Goal: Contribute content: Add original content to the website for others to see

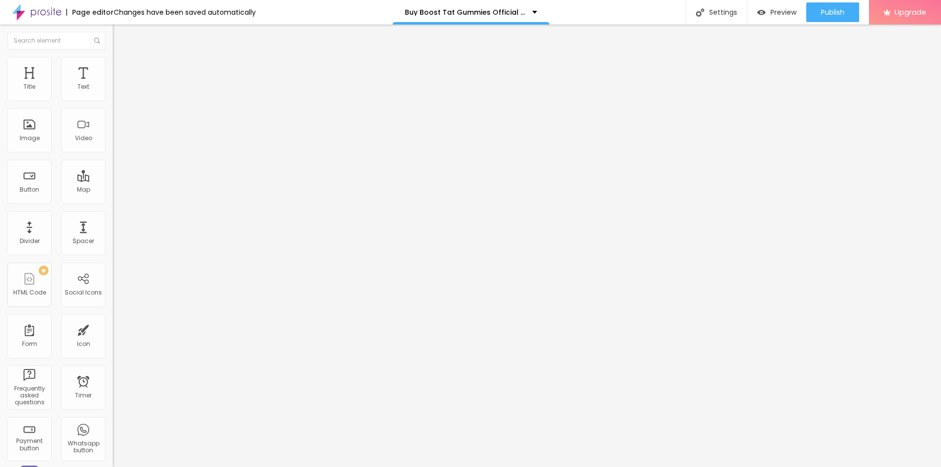
click at [113, 62] on img at bounding box center [117, 61] width 9 height 9
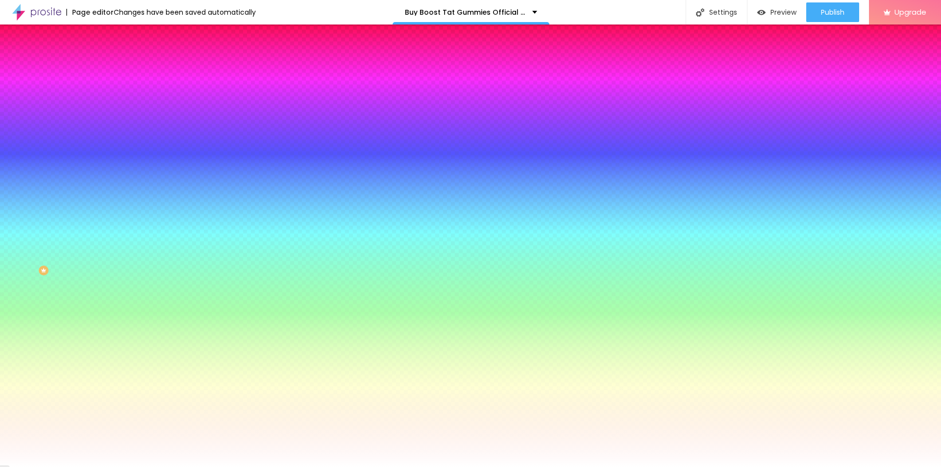
click at [120, 38] on img "button" at bounding box center [124, 36] width 8 height 8
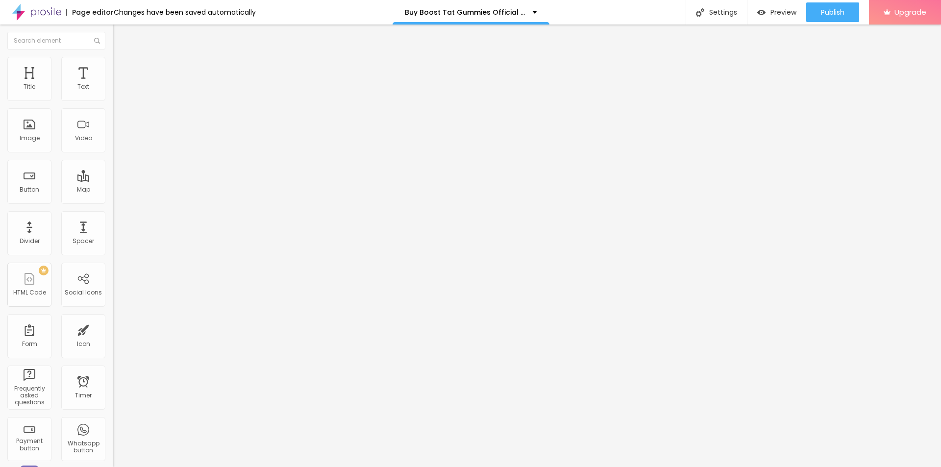
click at [113, 84] on span "Add image" at bounding box center [133, 80] width 40 height 8
click at [113, 57] on ul "Content Style Advanced" at bounding box center [169, 61] width 113 height 29
click at [113, 60] on img at bounding box center [117, 61] width 9 height 9
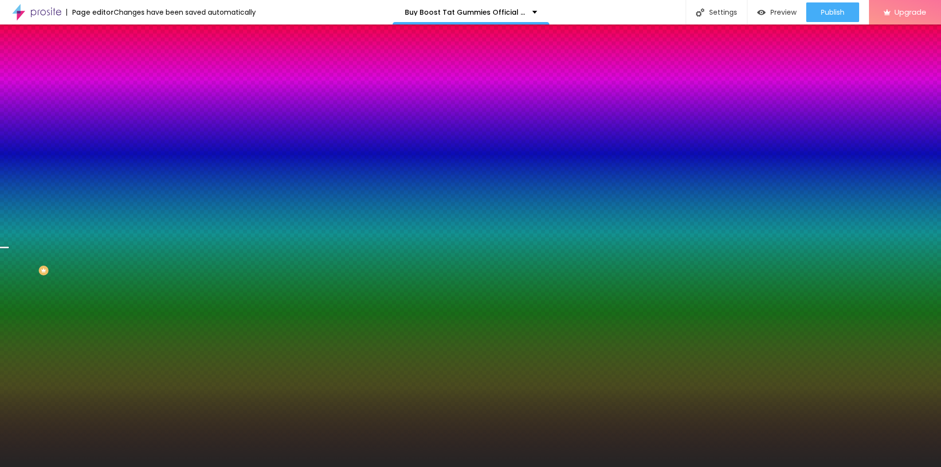
click at [165, 88] on img at bounding box center [168, 85] width 6 height 6
click at [113, 90] on span "Add image" at bounding box center [133, 86] width 40 height 8
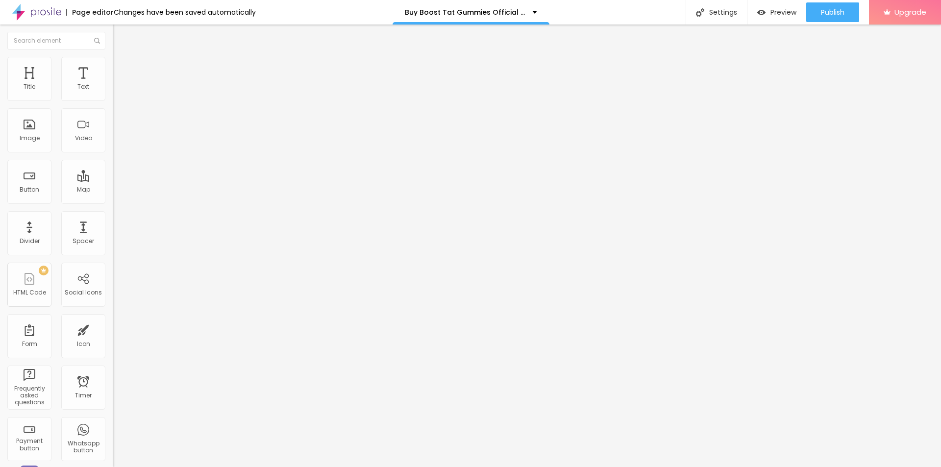
click at [113, 65] on li "Style" at bounding box center [169, 62] width 113 height 10
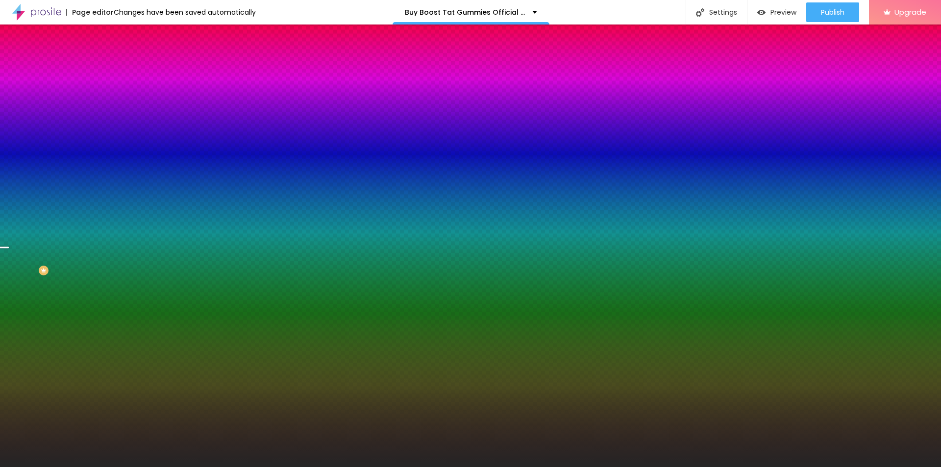
click at [118, 172] on icon "button" at bounding box center [120, 170] width 4 height 4
type input "75"
type input "65"
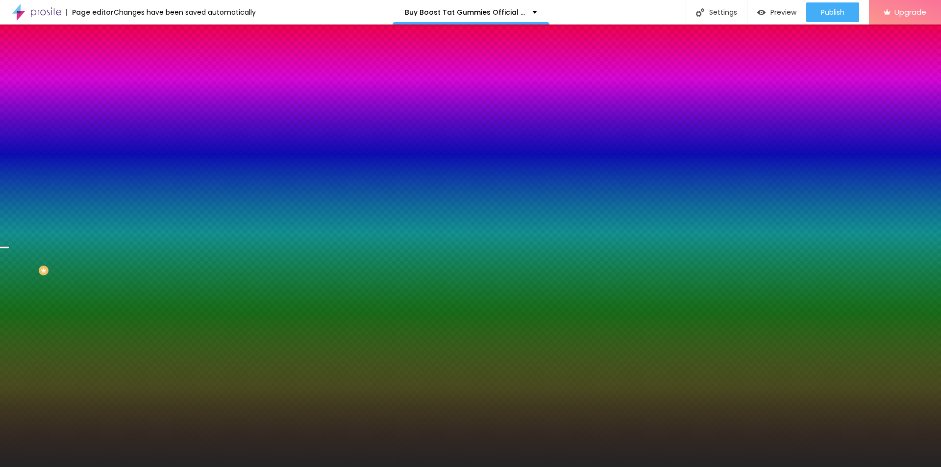
type input "60"
type input "80"
type input "85"
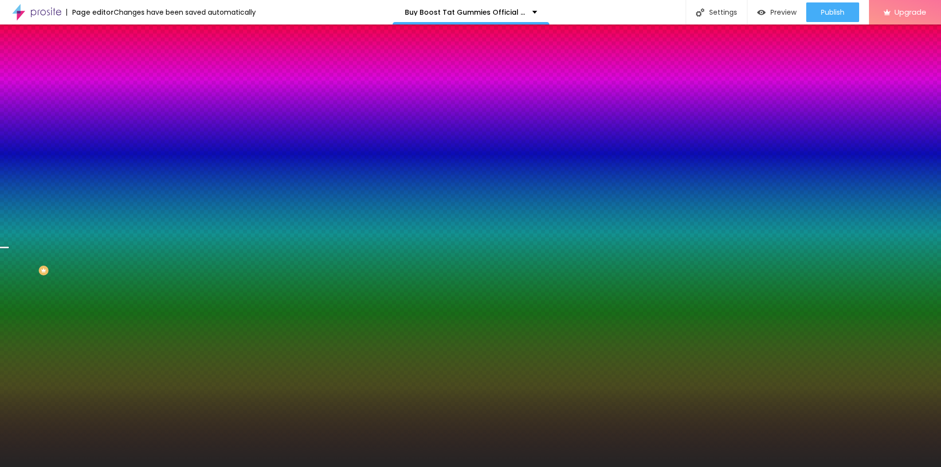
type input "85"
type input "90"
type input "95"
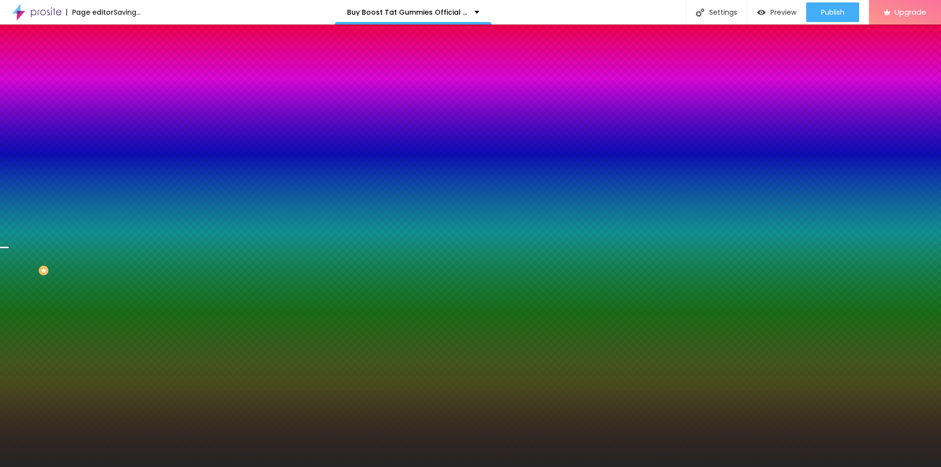
type input "100"
type input "125"
type input "135"
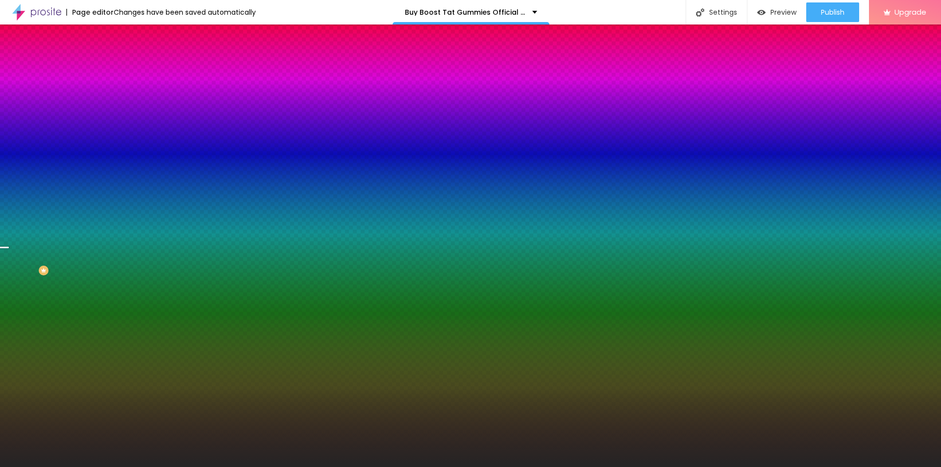
type input "135"
type input "140"
type input "135"
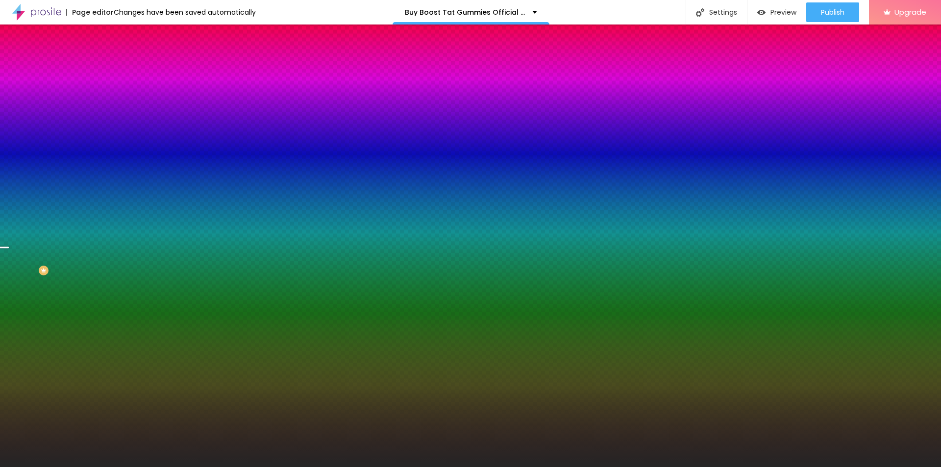
type input "130"
type input "115"
type input "70"
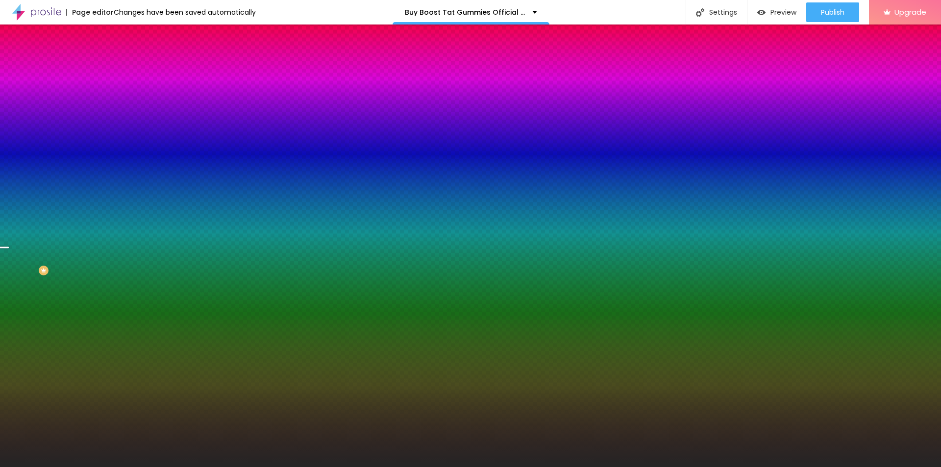
type input "70"
type input "50"
drag, startPoint x: 128, startPoint y: 352, endPoint x: 59, endPoint y: 345, distance: 69.9
type input "50"
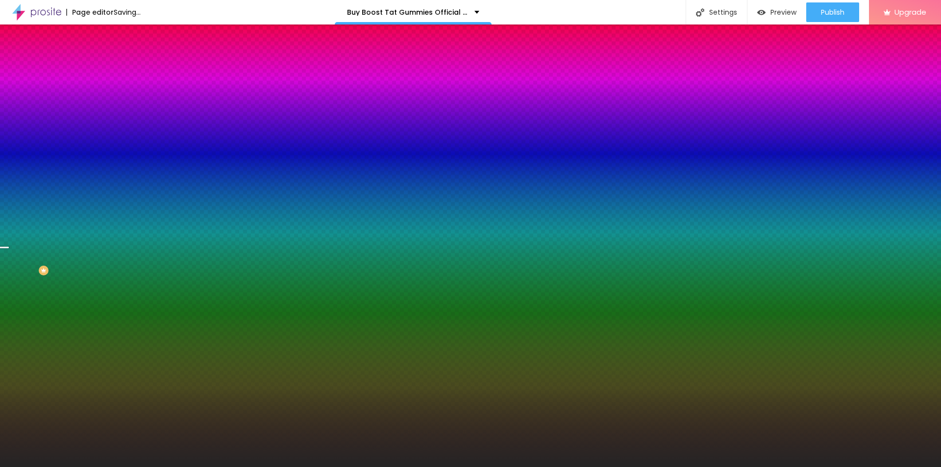
type input "170"
type input "205"
type input "210"
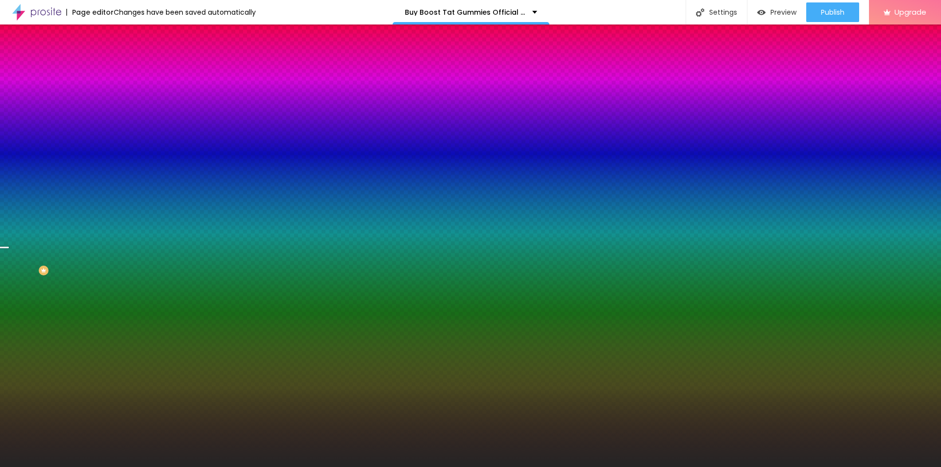
type input "210"
type input "225"
type input "235"
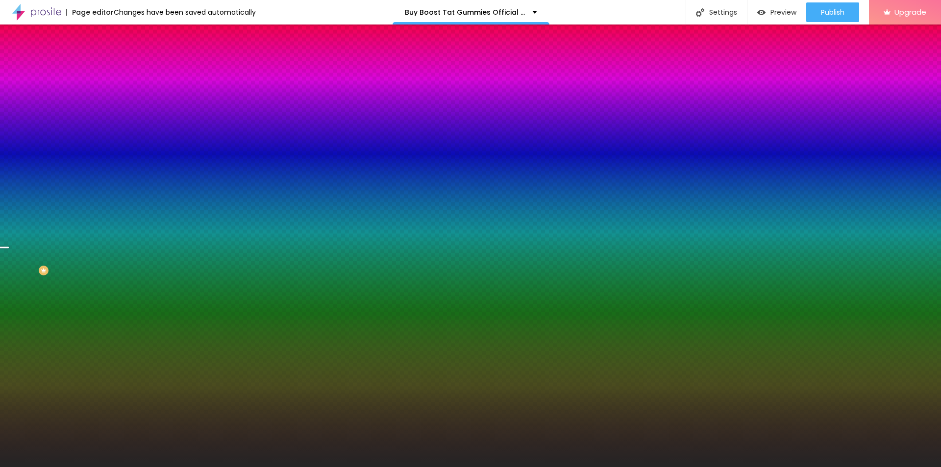
type input "245"
type input "255"
type input "265"
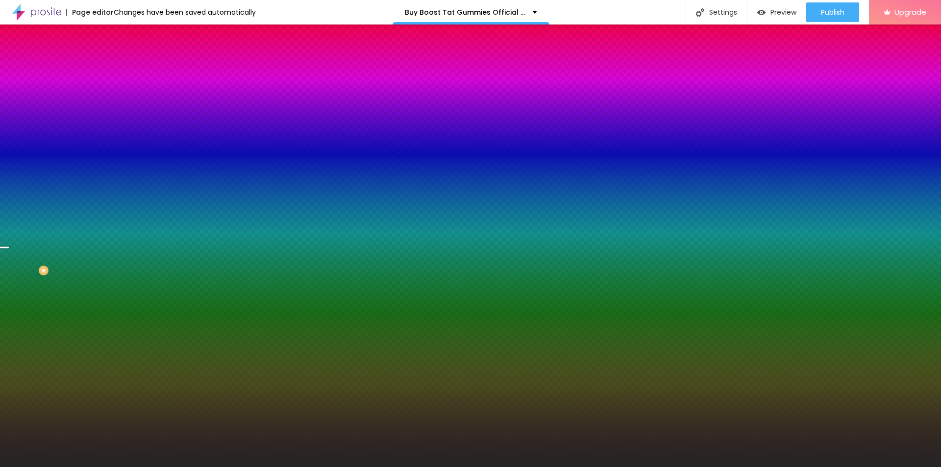
type input "265"
type input "270"
type input "275"
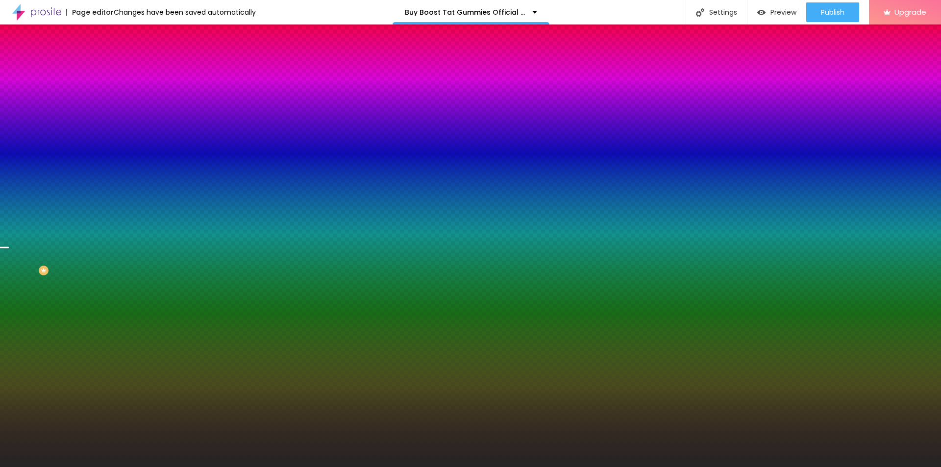
type input "280"
type input "285"
type input "290"
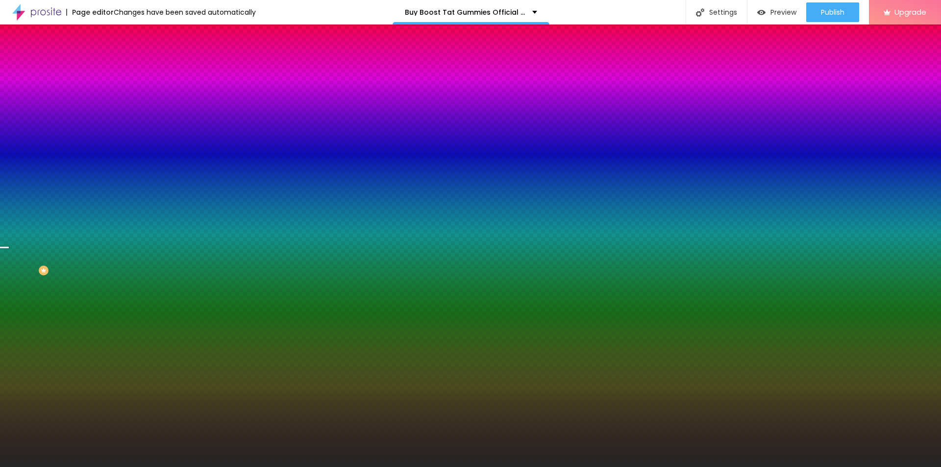
type input "290"
type input "295"
type input "300"
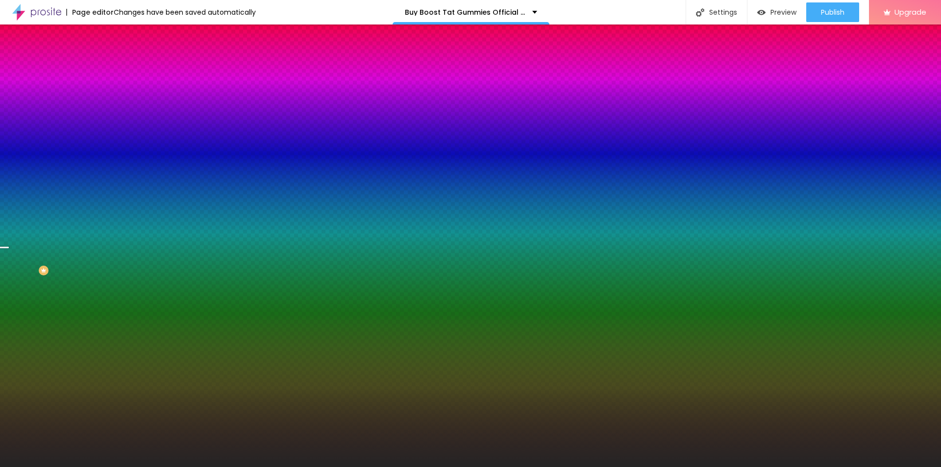
type input "310"
type input "315"
type input "320"
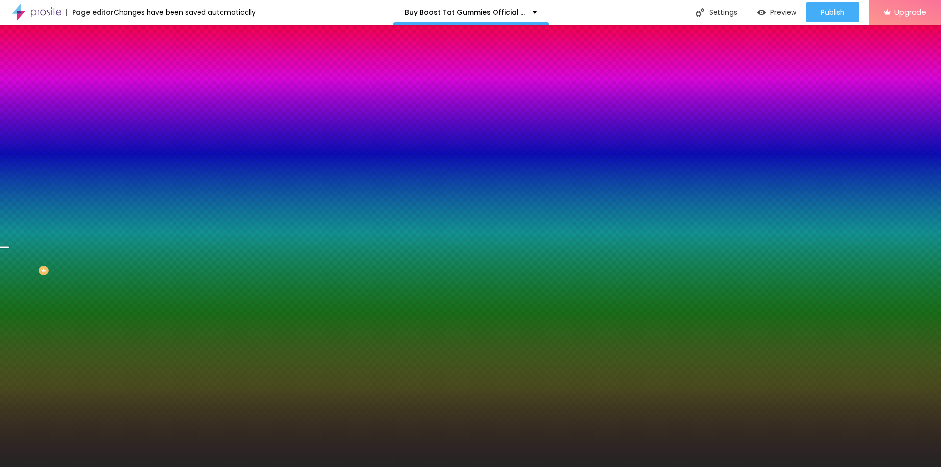
type input "320"
type input "290"
type input "245"
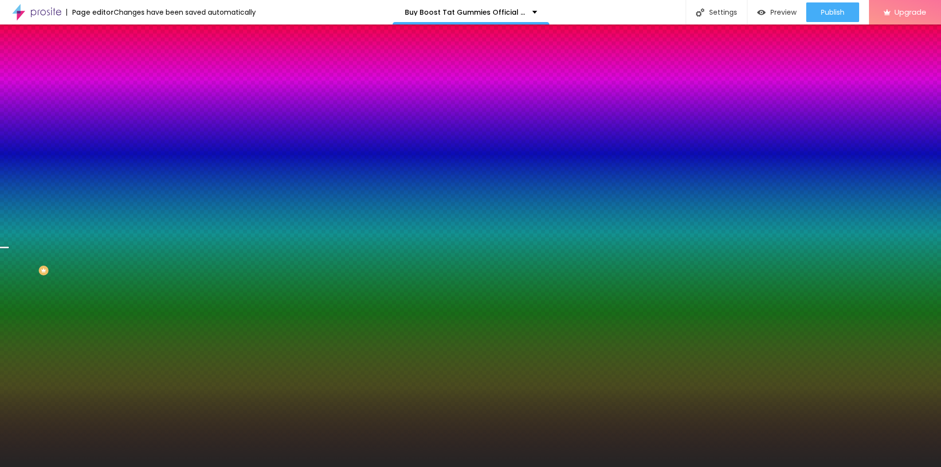
type input "230"
type input "225"
type input "220"
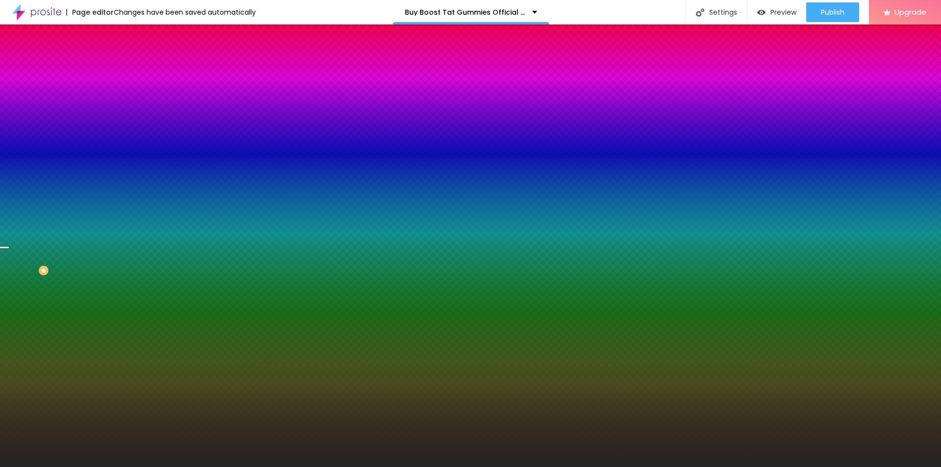
type input "220"
type input "185"
type input "120"
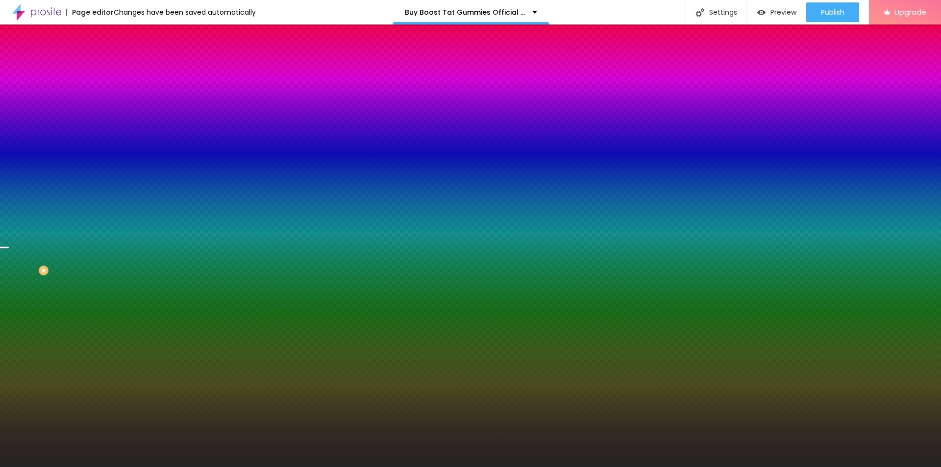
type input "115"
type input "100"
drag, startPoint x: 107, startPoint y: 378, endPoint x: 90, endPoint y: 376, distance: 17.3
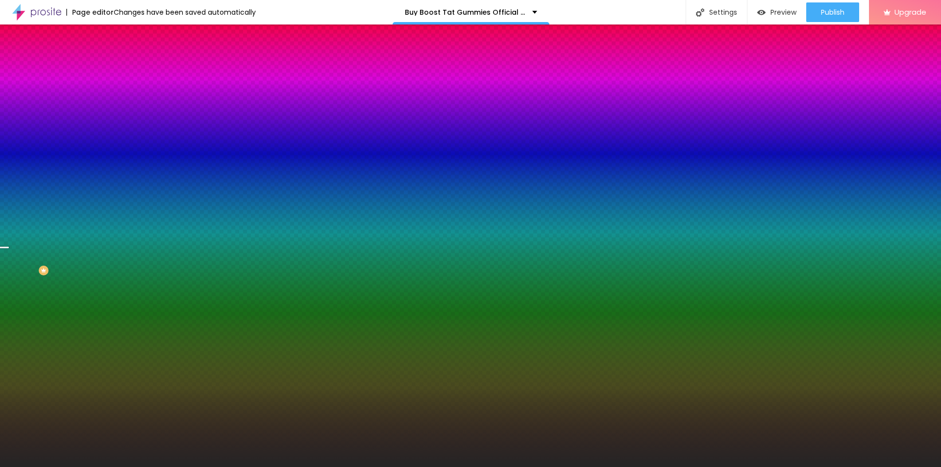
radio input "false"
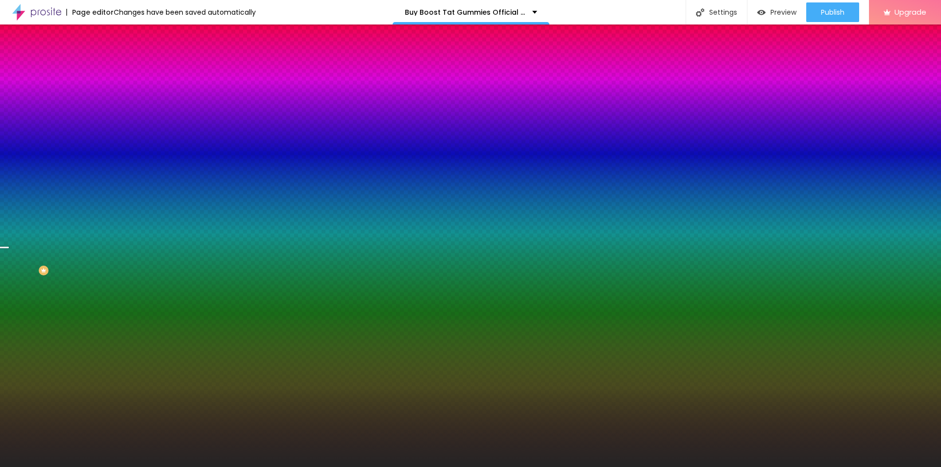
radio input "false"
radio input "true"
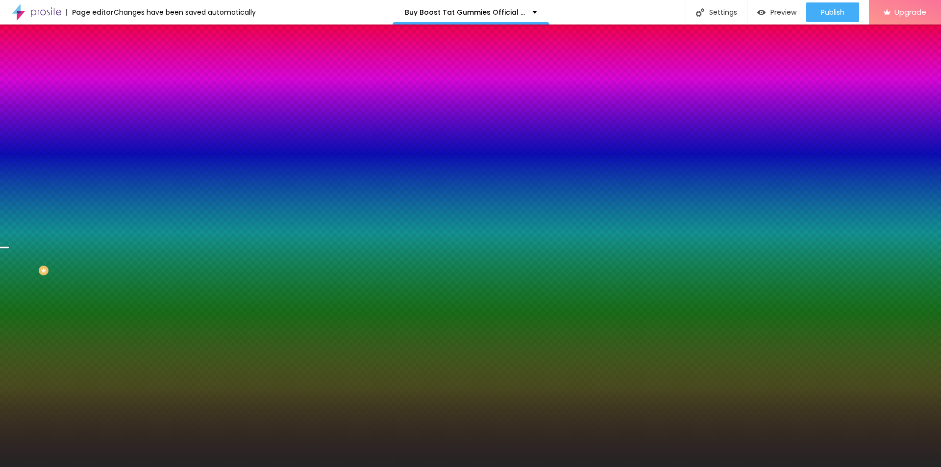
radio input "false"
click at [23, 466] on div at bounding box center [470, 467] width 941 height 0
click at [117, 200] on icon "button" at bounding box center [120, 197] width 6 height 6
type input "130"
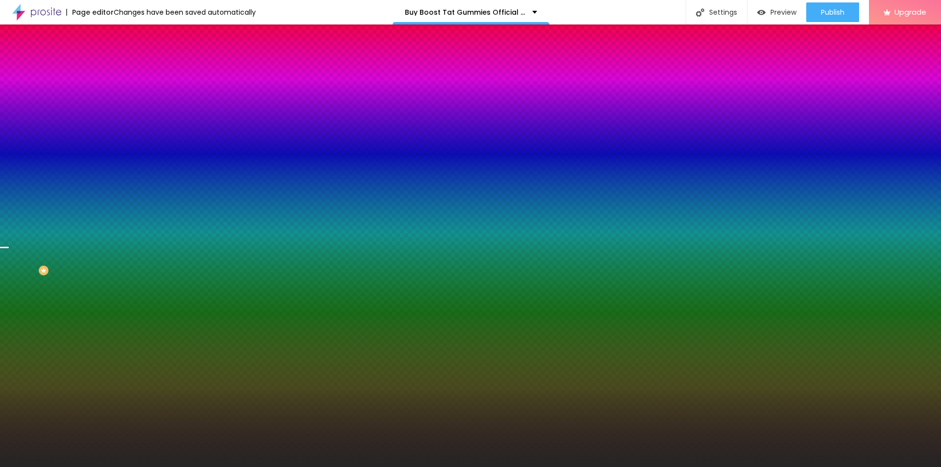
type input "135"
type input "140"
type input "155"
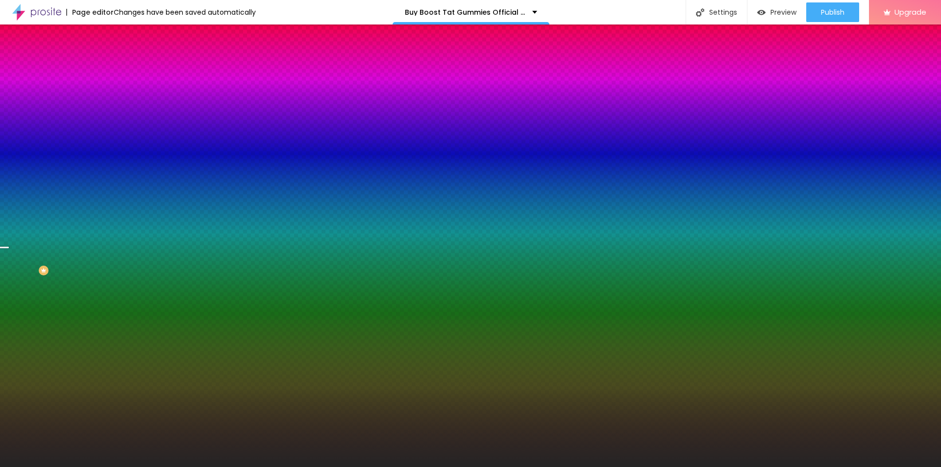
type input "155"
type input "160"
type input "165"
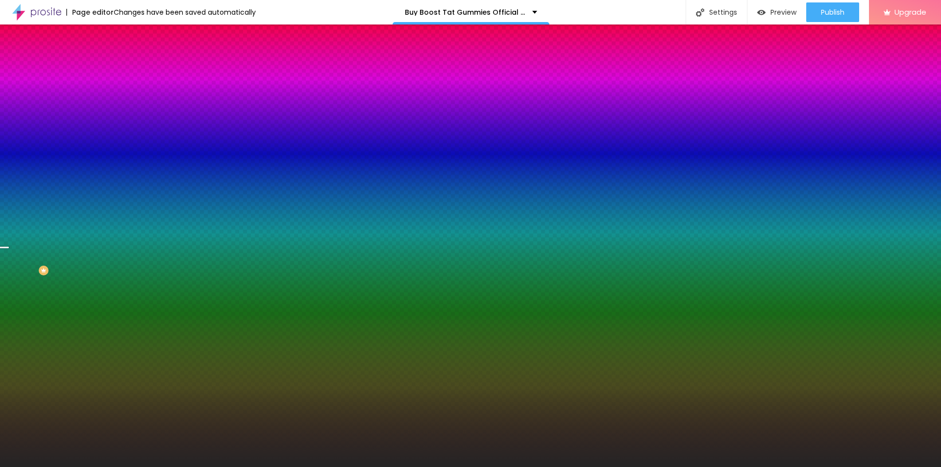
type input "125"
type input "75"
type input "65"
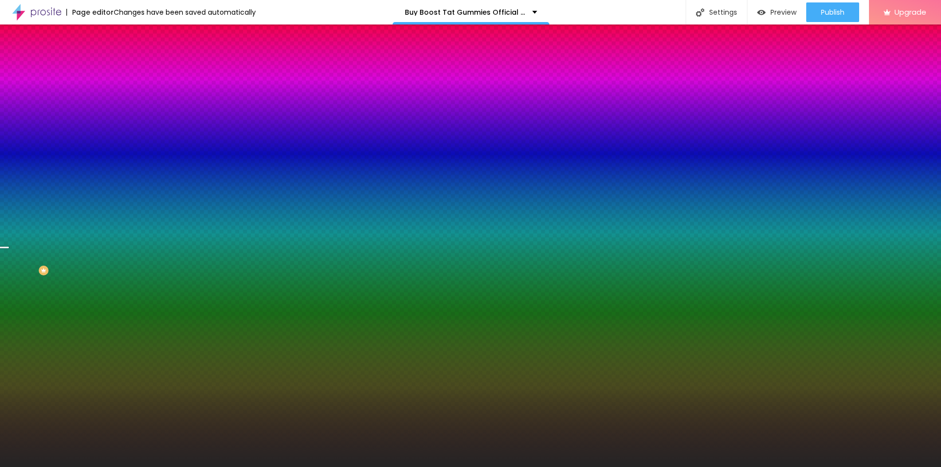
type input "65"
type input "60"
type input "55"
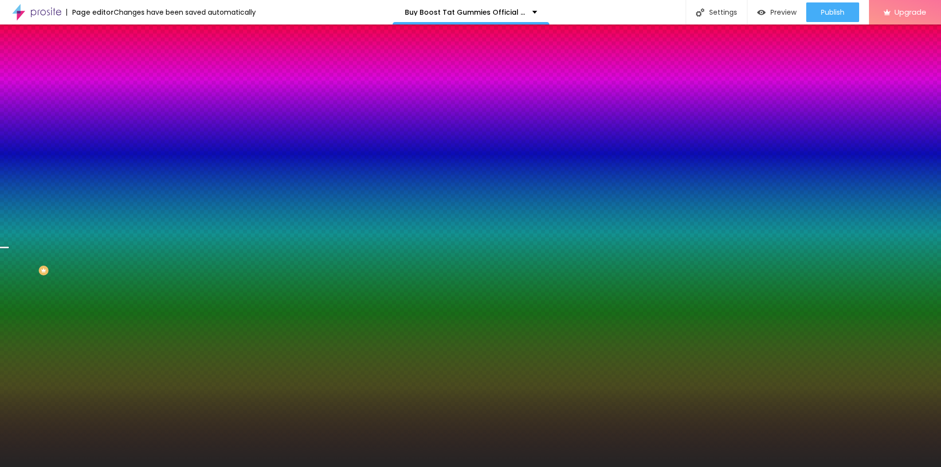
type input "50"
drag, startPoint x: 128, startPoint y: 375, endPoint x: 88, endPoint y: 378, distance: 40.2
type input "50"
click at [214, 466] on div at bounding box center [470, 473] width 941 height 0
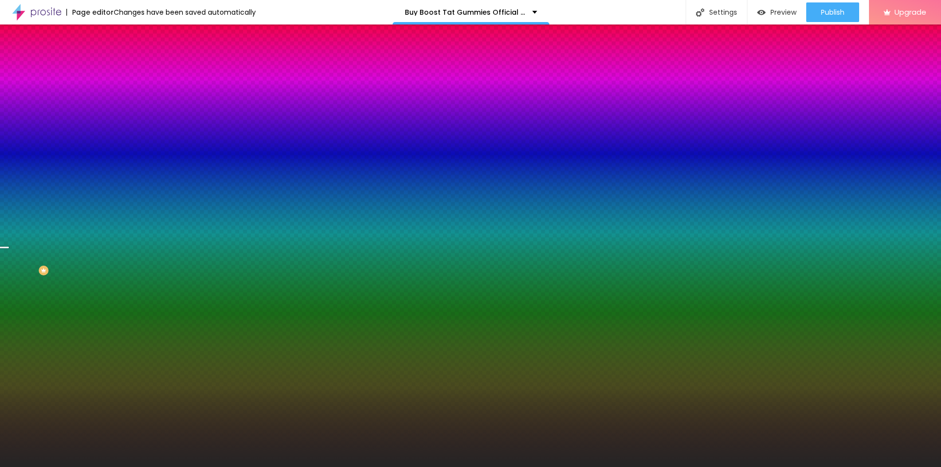
click at [97, 466] on div at bounding box center [470, 467] width 941 height 0
click at [113, 176] on button "button" at bounding box center [120, 171] width 14 height 10
click at [212, 466] on div at bounding box center [470, 473] width 941 height 0
click at [22, 466] on div at bounding box center [470, 467] width 941 height 0
click at [113, 67] on li "Advanced" at bounding box center [169, 72] width 113 height 10
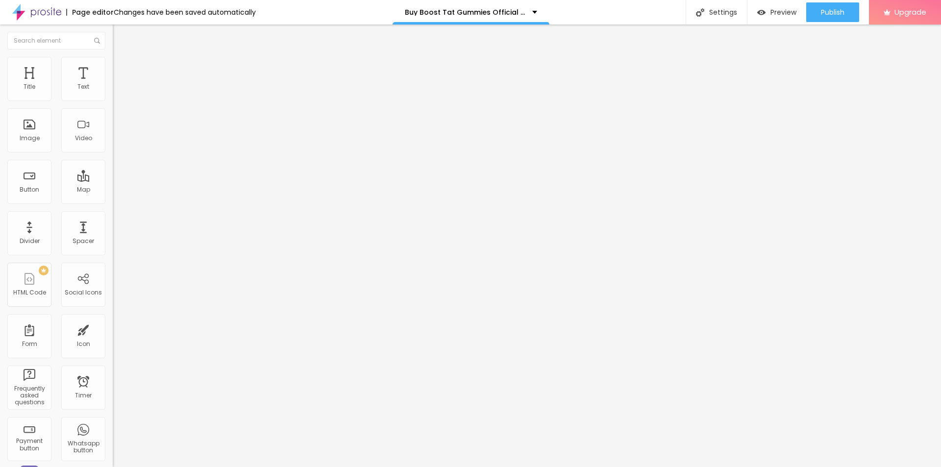
type input "10"
type input "15"
type input "10"
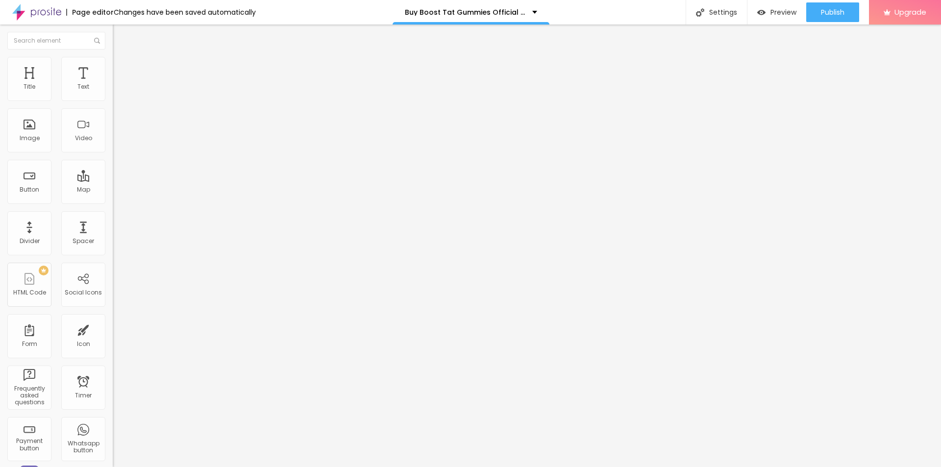
type input "10"
type input "5"
type input "0"
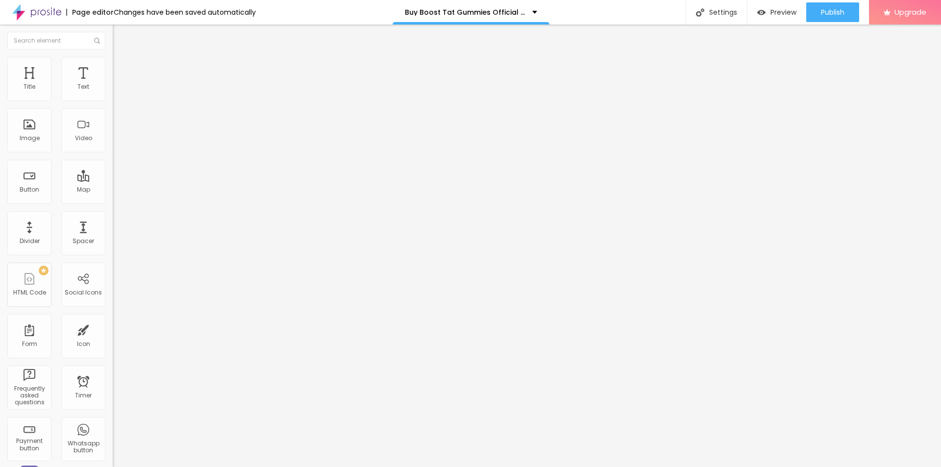
type input "5"
type input "30"
type input "25"
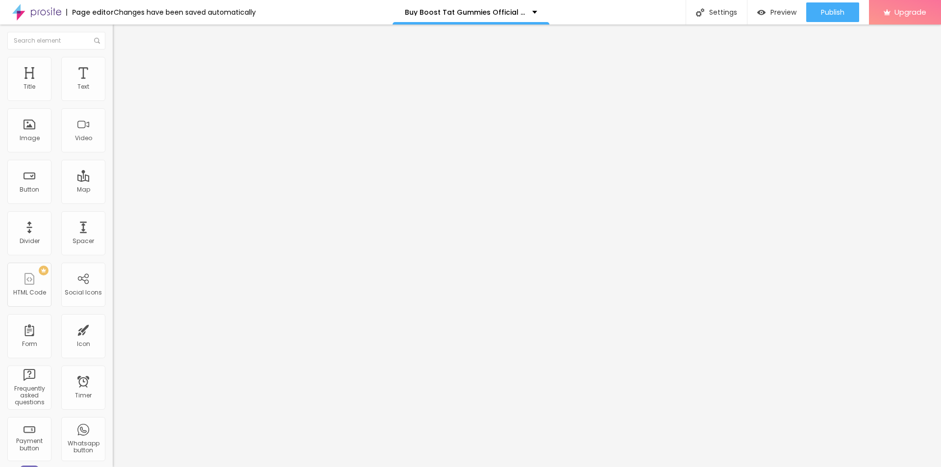
type input "25"
type input "15"
type input "0"
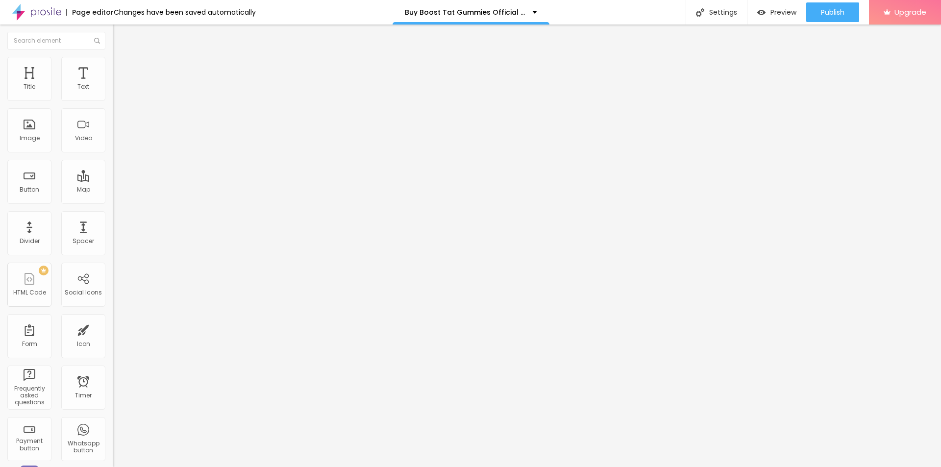
drag, startPoint x: 22, startPoint y: 96, endPoint x: 2, endPoint y: 103, distance: 20.9
click at [113, 190] on input "range" at bounding box center [144, 194] width 63 height 8
type input "55"
type input "0"
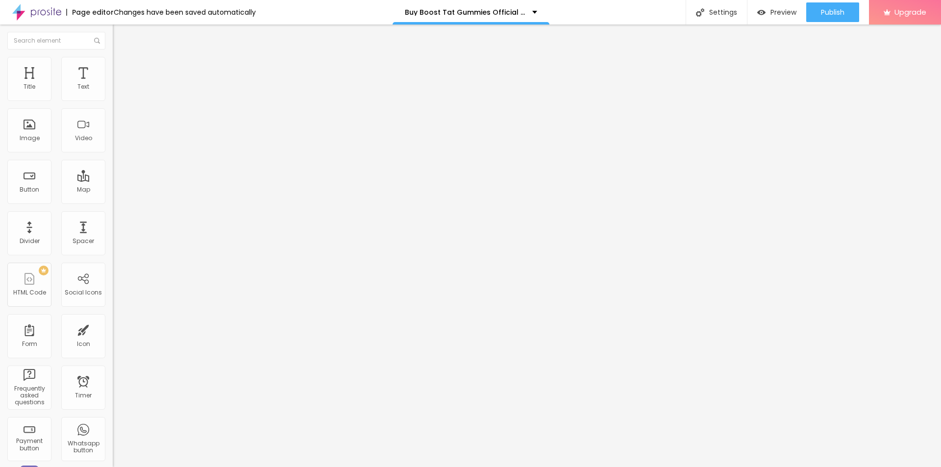
type input "0"
type input "118"
type input "239"
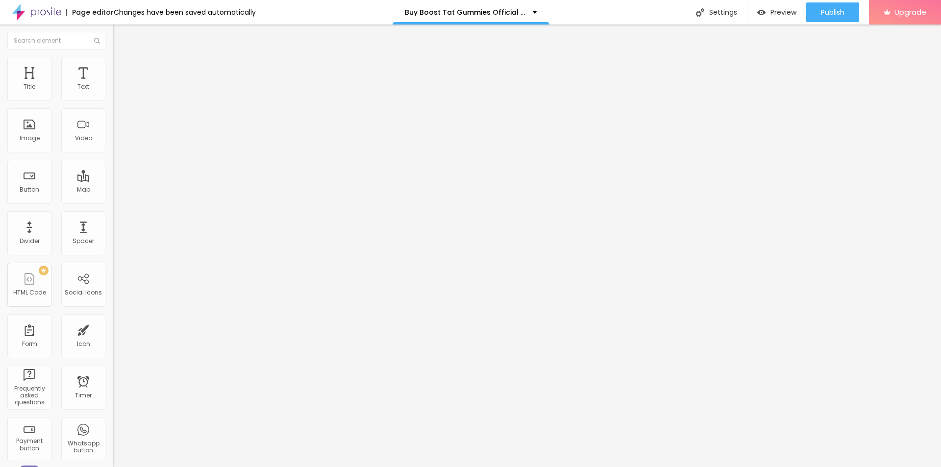
type input "71"
type input "0"
drag, startPoint x: 31, startPoint y: 114, endPoint x: 0, endPoint y: 116, distance: 31.4
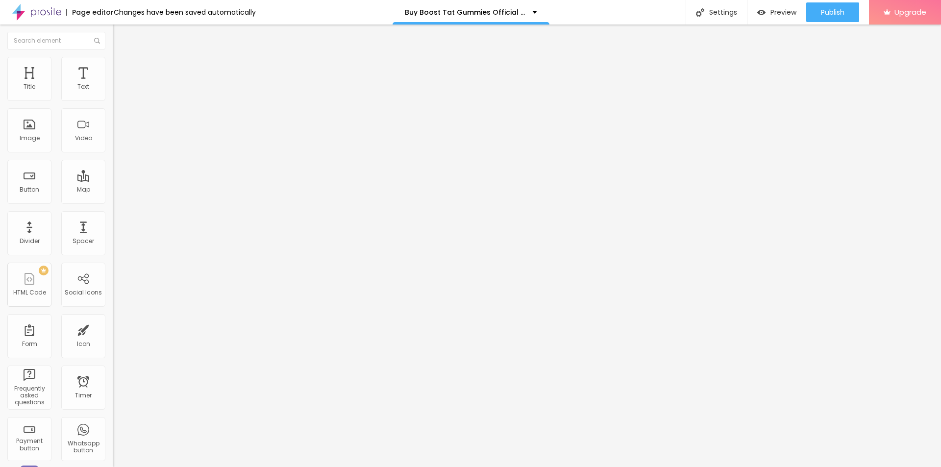
type input "0"
click at [113, 329] on input "range" at bounding box center [144, 333] width 63 height 8
click at [113, 421] on div at bounding box center [169, 421] width 113 height 0
click at [113, 427] on div at bounding box center [169, 427] width 113 height 0
click at [120, 36] on div "Edit Section" at bounding box center [147, 36] width 55 height 8
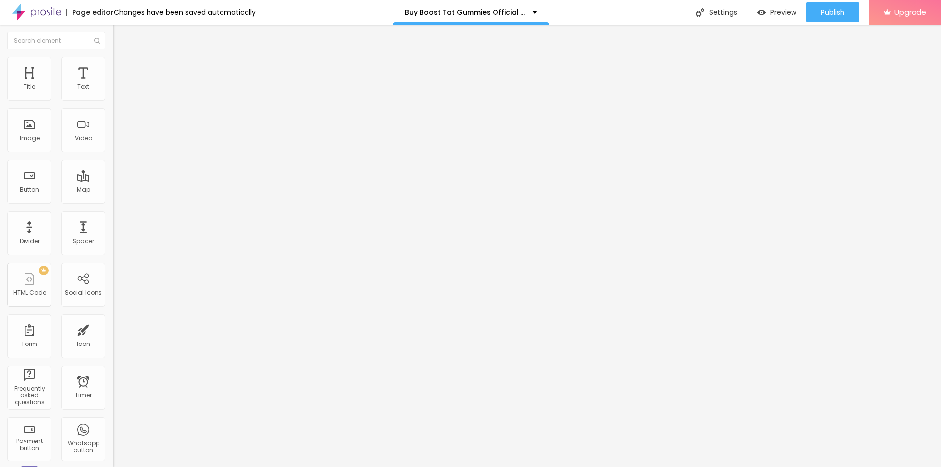
click at [113, 201] on input "https://" at bounding box center [172, 196] width 118 height 10
paste input "[DOMAIN_NAME][URL][DEMOGRAPHIC_DATA][MEDICAL_DATA]"
type input "[URL][DOMAIN_NAME][DEMOGRAPHIC_DATA][MEDICAL_DATA]"
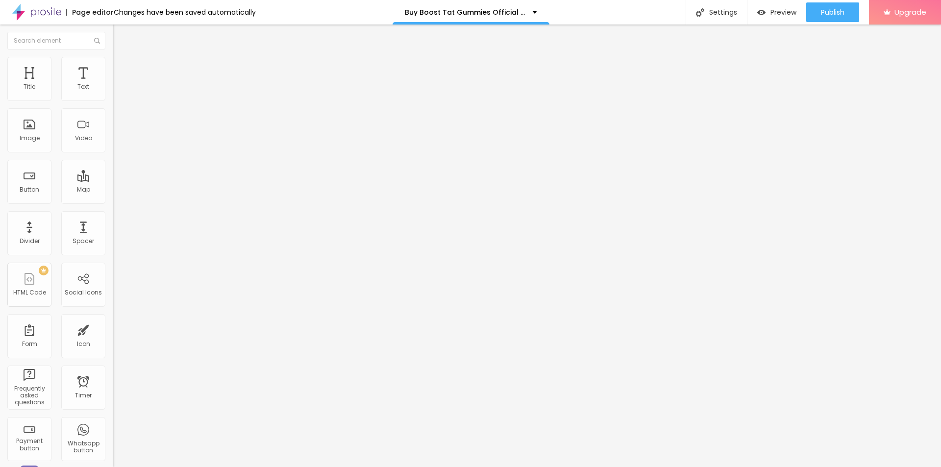
click at [113, 99] on input "text" at bounding box center [172, 94] width 118 height 10
paste input "Boost Tat [DEMOGRAPHIC_DATA][MEDICAL_DATA]"
type input "Boost Tat [DEMOGRAPHIC_DATA][MEDICAL_DATA]"
